Goal: Information Seeking & Learning: Learn about a topic

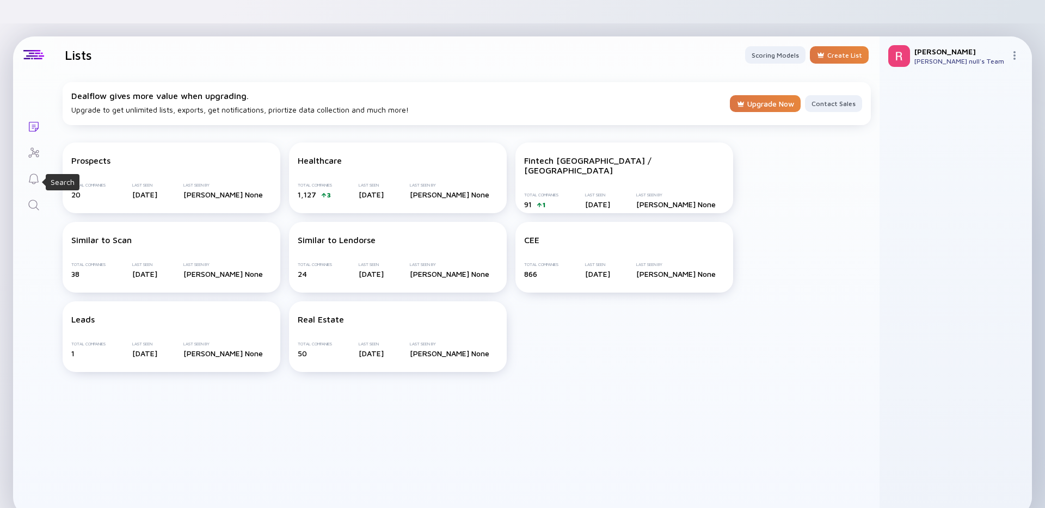
click at [31, 199] on icon "Search" at bounding box center [33, 205] width 13 height 13
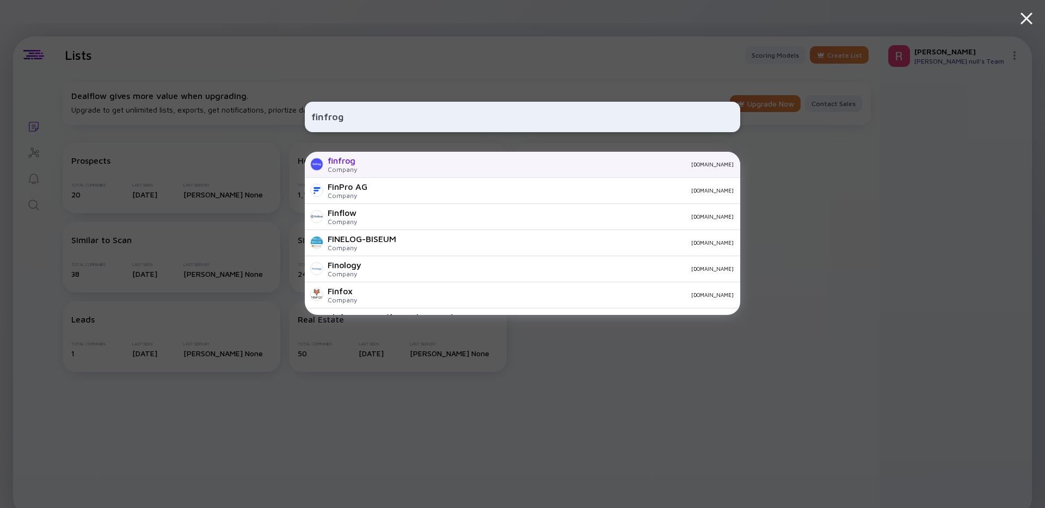
type input "finfrog"
click at [382, 167] on div "[DOMAIN_NAME]" at bounding box center [550, 164] width 368 height 7
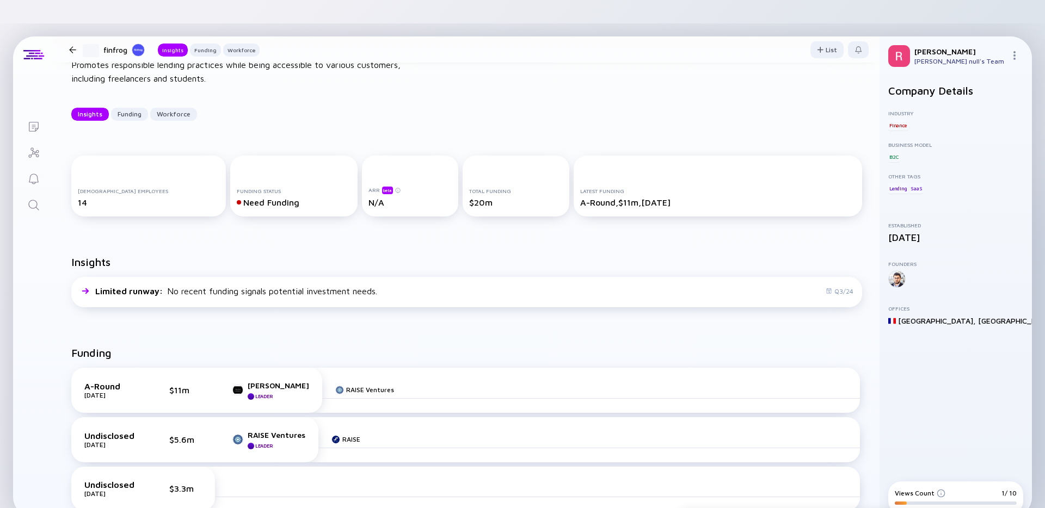
scroll to position [109, 0]
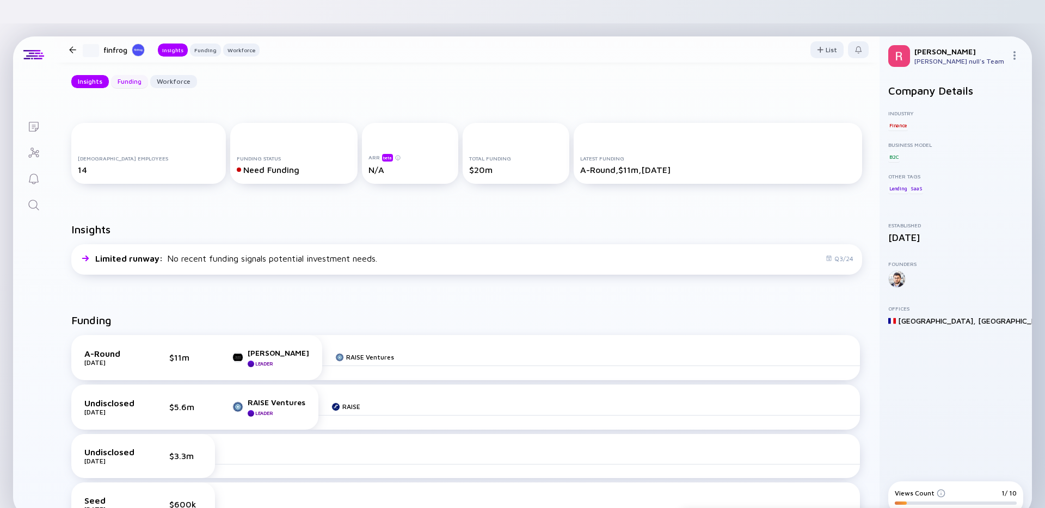
click at [130, 73] on div "Funding" at bounding box center [129, 81] width 37 height 17
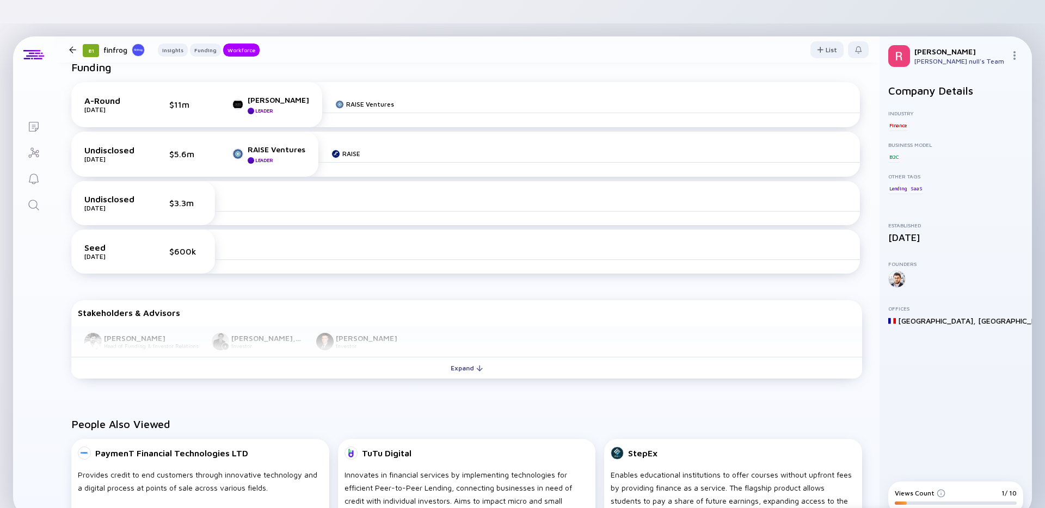
scroll to position [223, 0]
